Goal: Register for event/course

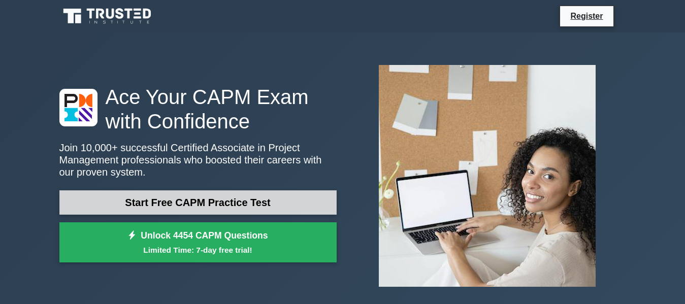
click at [180, 202] on link "Start Free CAPM Practice Test" at bounding box center [197, 202] width 277 height 24
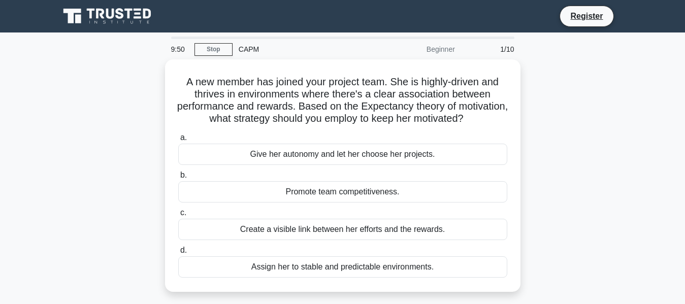
click at [180, 202] on div "Promote team competitiveness." at bounding box center [342, 191] width 329 height 21
click at [178, 179] on input "b. Promote team competitiveness." at bounding box center [178, 175] width 0 height 7
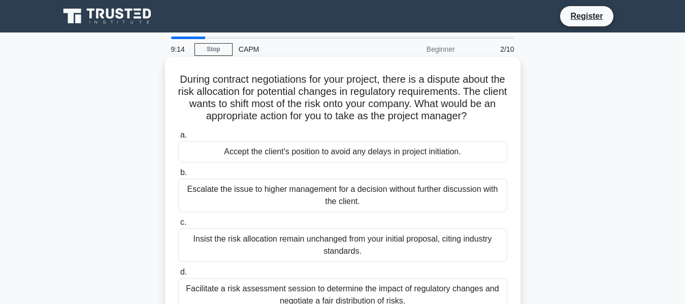
click at [213, 195] on div "Escalate the issue to higher management for a decision without further discussi…" at bounding box center [342, 196] width 329 height 34
click at [178, 176] on input "b. Escalate the issue to higher management for a decision without further discu…" at bounding box center [178, 173] width 0 height 7
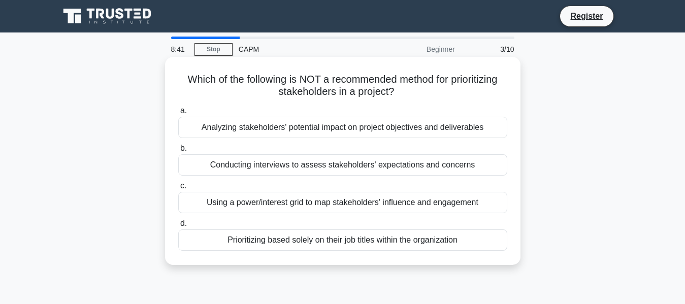
click at [255, 205] on div "Using a power/interest grid to map stakeholders' influence and engagement" at bounding box center [342, 202] width 329 height 21
click at [178, 189] on input "c. Using a power/interest grid to map stakeholders' influence and engagement" at bounding box center [178, 186] width 0 height 7
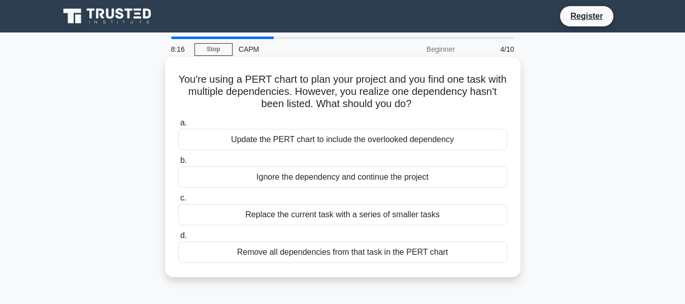
click at [291, 145] on div "Update the PERT chart to include the overlooked dependency" at bounding box center [342, 139] width 329 height 21
click at [178, 126] on input "a. Update the PERT chart to include the overlooked dependency" at bounding box center [178, 123] width 0 height 7
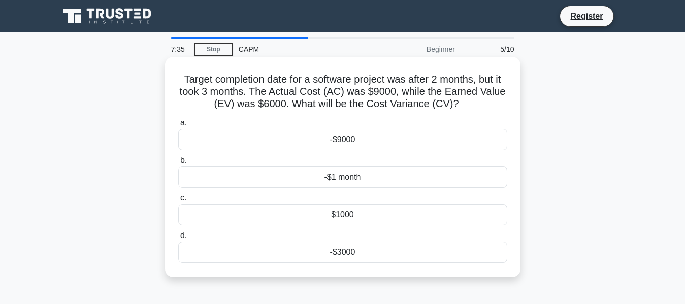
click at [337, 260] on div "-$3000" at bounding box center [342, 252] width 329 height 21
click at [178, 239] on input "d. -$3000" at bounding box center [178, 236] width 0 height 7
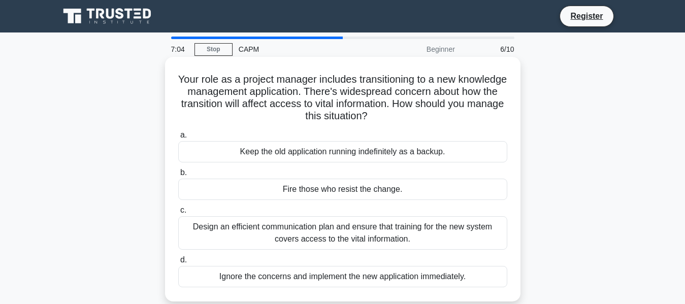
click at [391, 240] on div "Design an efficient communication plan and ensure that training for the new sys…" at bounding box center [342, 233] width 329 height 34
click at [178, 214] on input "c. Design an efficient communication plan and ensure that training for the new …" at bounding box center [178, 210] width 0 height 7
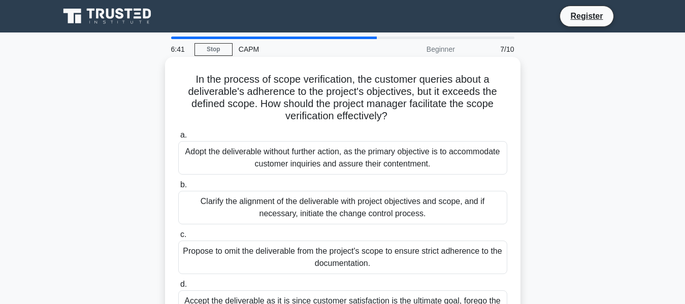
click at [377, 220] on div "Clarify the alignment of the deliverable with project objectives and scope, and…" at bounding box center [342, 208] width 329 height 34
click at [178, 188] on input "b. Clarify the alignment of the deliverable with project objectives and scope, …" at bounding box center [178, 185] width 0 height 7
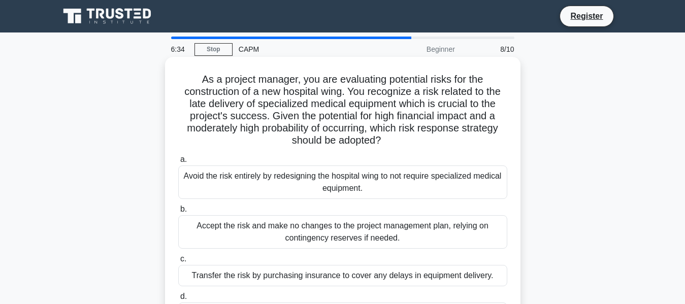
click at [359, 275] on div "Transfer the risk by purchasing insurance to cover any delays in equipment deli…" at bounding box center [342, 275] width 329 height 21
click at [178, 263] on input "c. Transfer the risk by purchasing insurance to cover any delays in equipment d…" at bounding box center [178, 259] width 0 height 7
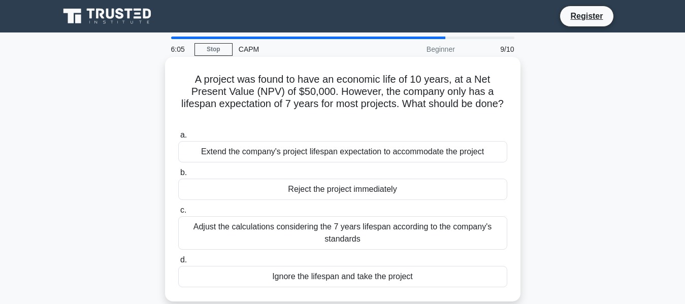
click at [394, 237] on div "Adjust the calculations considering the 7 years lifespan according to the compa…" at bounding box center [342, 233] width 329 height 34
click at [178, 214] on input "c. Adjust the calculations considering the 7 years lifespan according to the co…" at bounding box center [178, 210] width 0 height 7
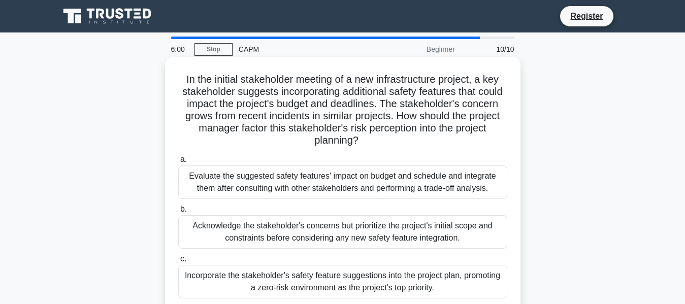
click at [396, 239] on div "Acknowledge the stakeholder's concerns but prioritize the project's initial sco…" at bounding box center [342, 232] width 329 height 34
click at [178, 213] on input "b. Acknowledge the stakeholder's concerns but prioritize the project's initial …" at bounding box center [178, 209] width 0 height 7
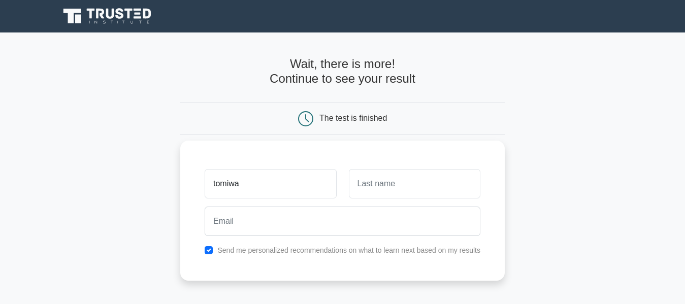
type input "tomiwa"
click at [450, 191] on input "text" at bounding box center [415, 183] width 132 height 29
